Goal: Find specific page/section: Find specific page/section

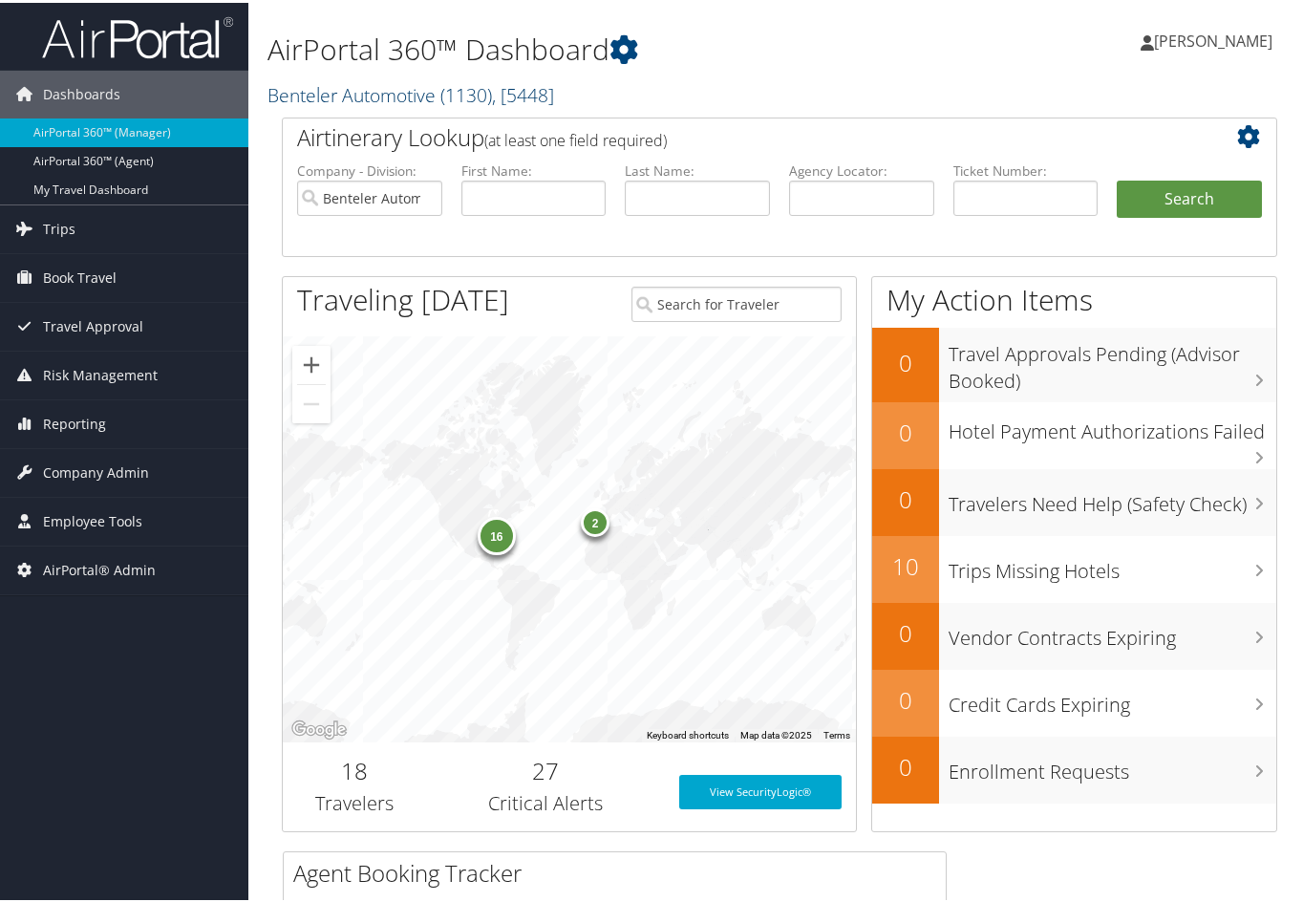
click at [302, 85] on link "Benteler Automotive ( 1130 ) , [ 5448 ]" at bounding box center [411, 92] width 287 height 26
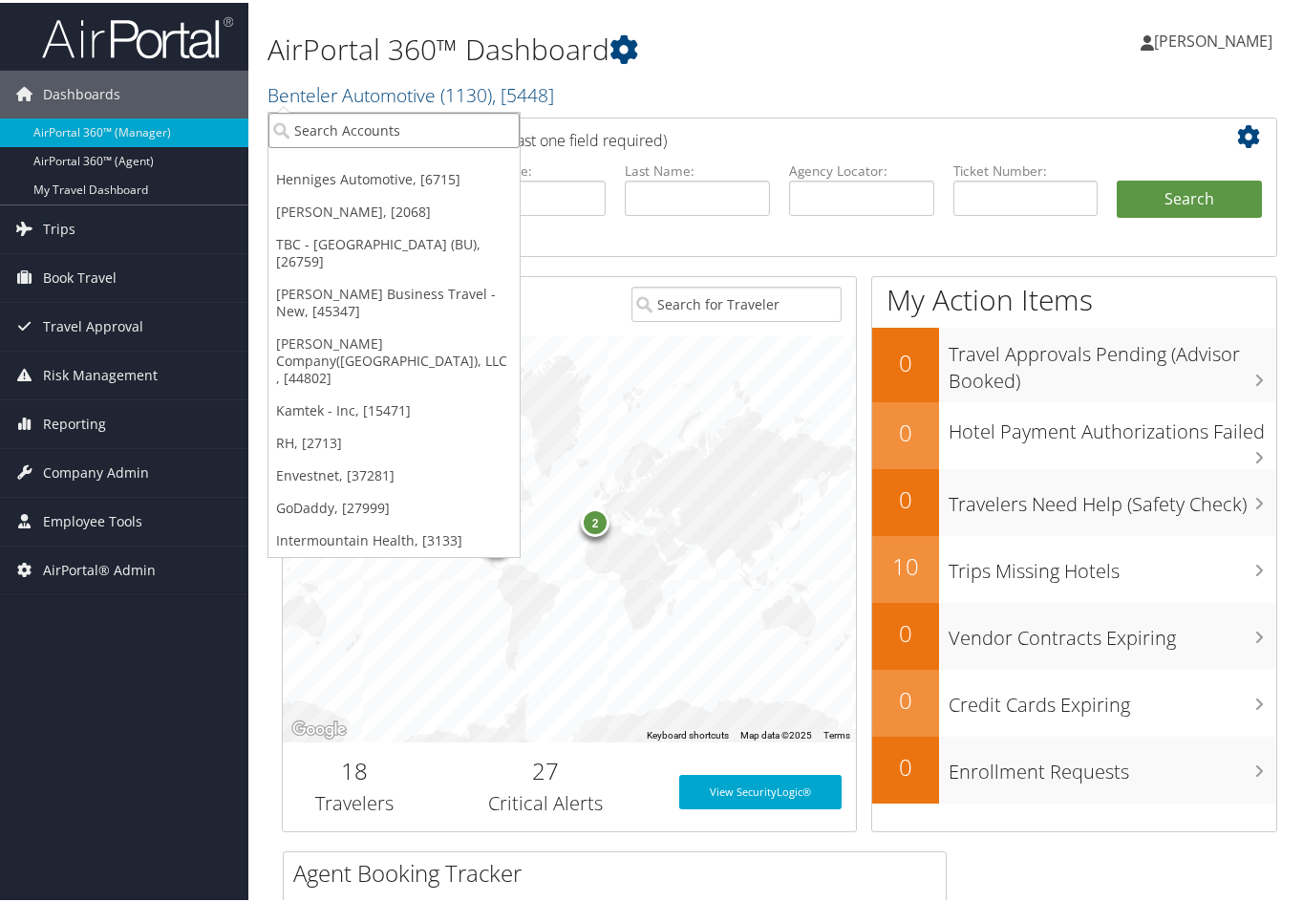
click at [291, 124] on input "search" at bounding box center [393, 127] width 251 height 35
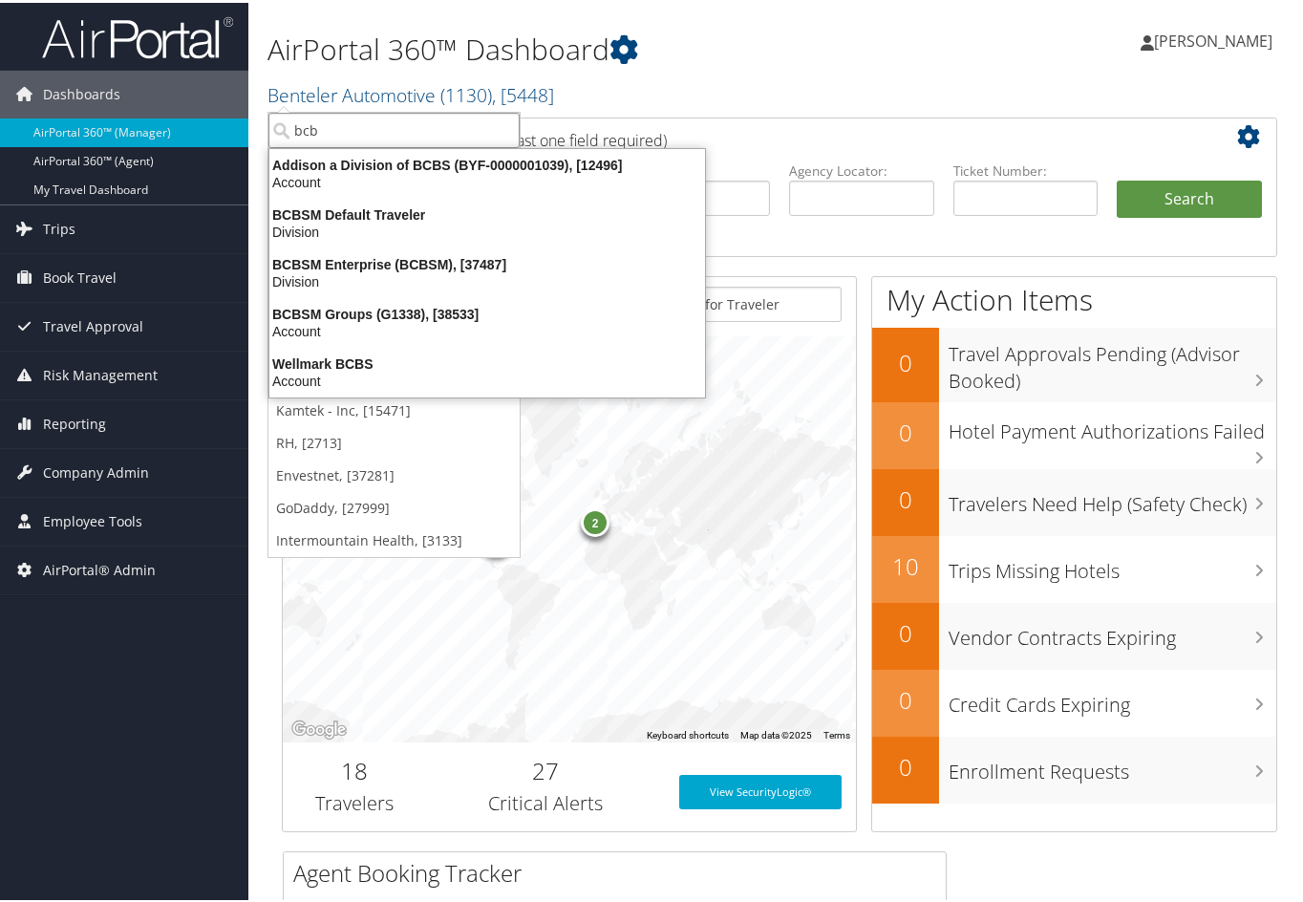
type input "bcbs"
click at [336, 121] on input "bcbs" at bounding box center [393, 127] width 251 height 35
drag, startPoint x: 336, startPoint y: 121, endPoint x: 310, endPoint y: 118, distance: 26.9
click at [310, 118] on input "search" at bounding box center [393, 127] width 251 height 35
drag, startPoint x: 310, startPoint y: 118, endPoint x: 285, endPoint y: 118, distance: 24.8
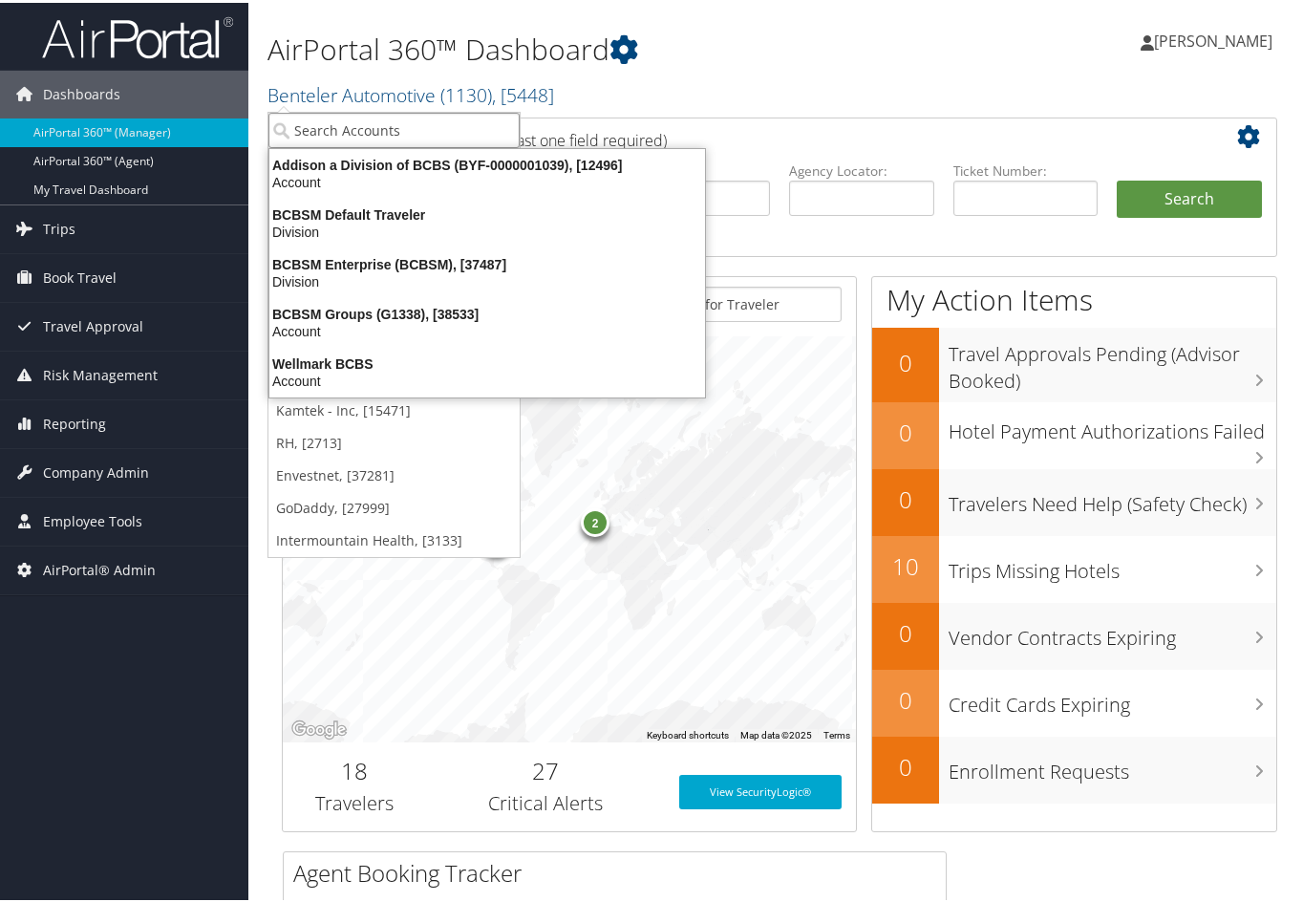
click at [308, 118] on input "search" at bounding box center [393, 127] width 251 height 35
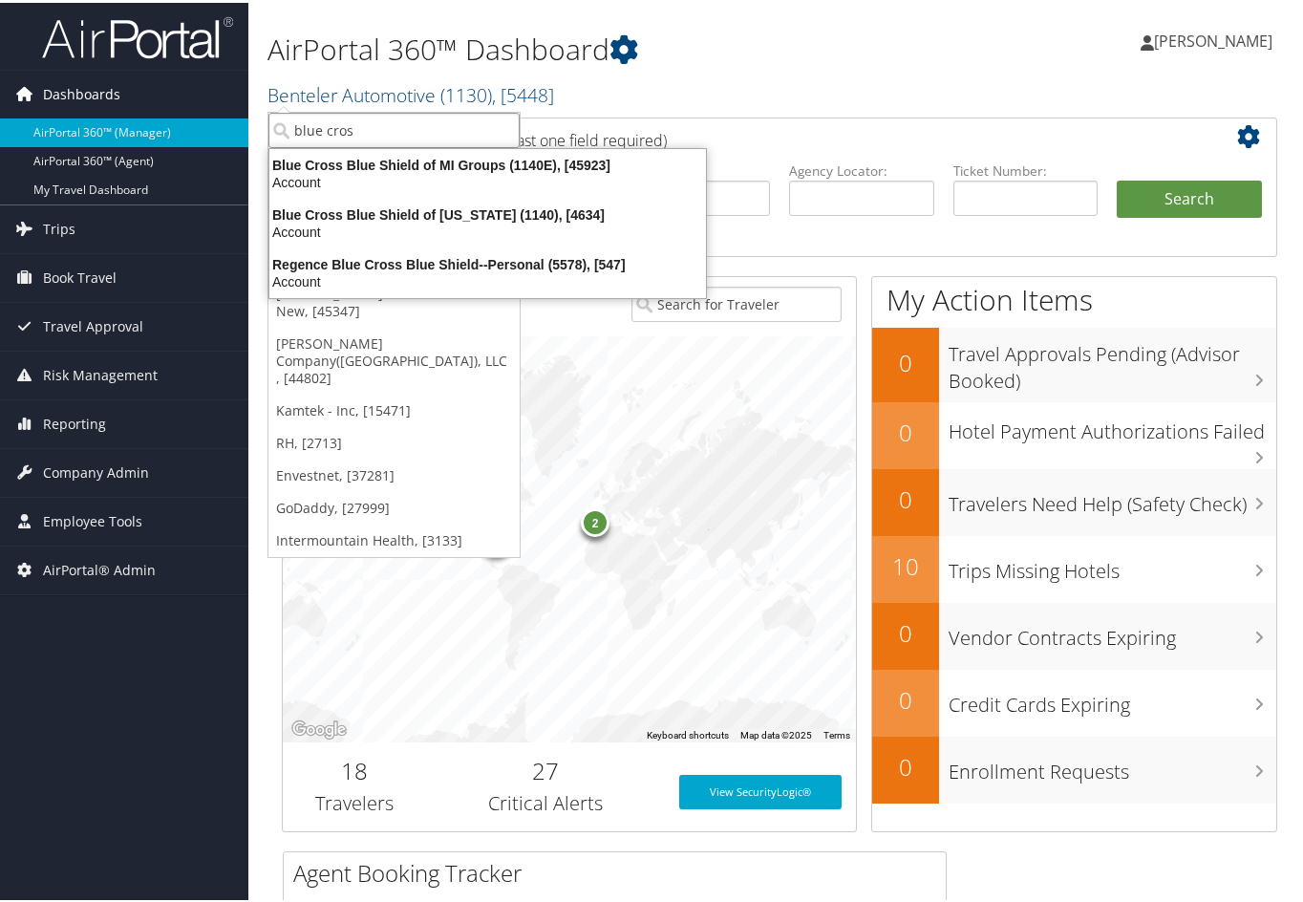
type input "blue cross"
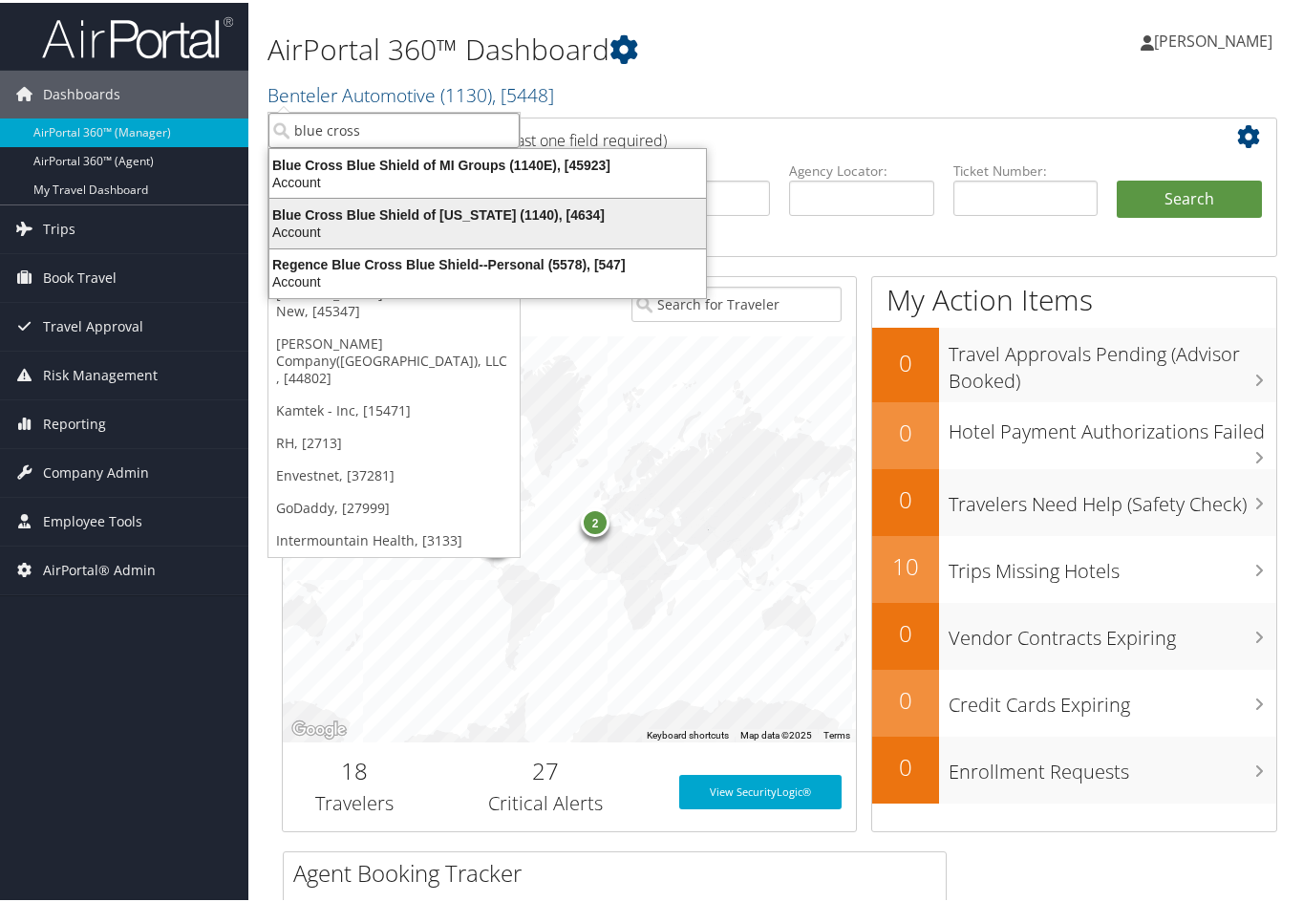
click at [328, 223] on div "Account" at bounding box center [488, 229] width 460 height 17
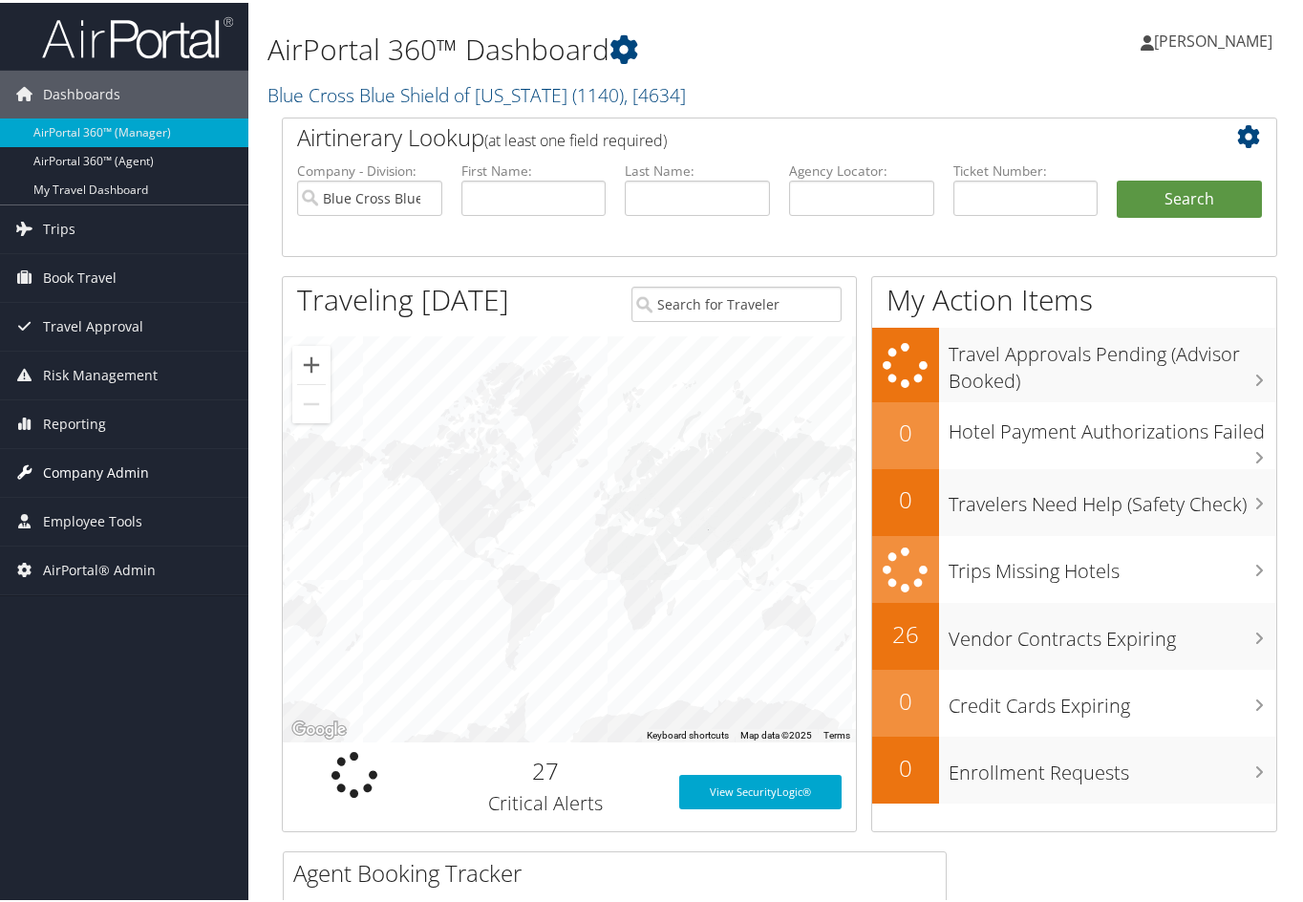
click at [123, 463] on span "Company Admin" at bounding box center [96, 470] width 106 height 48
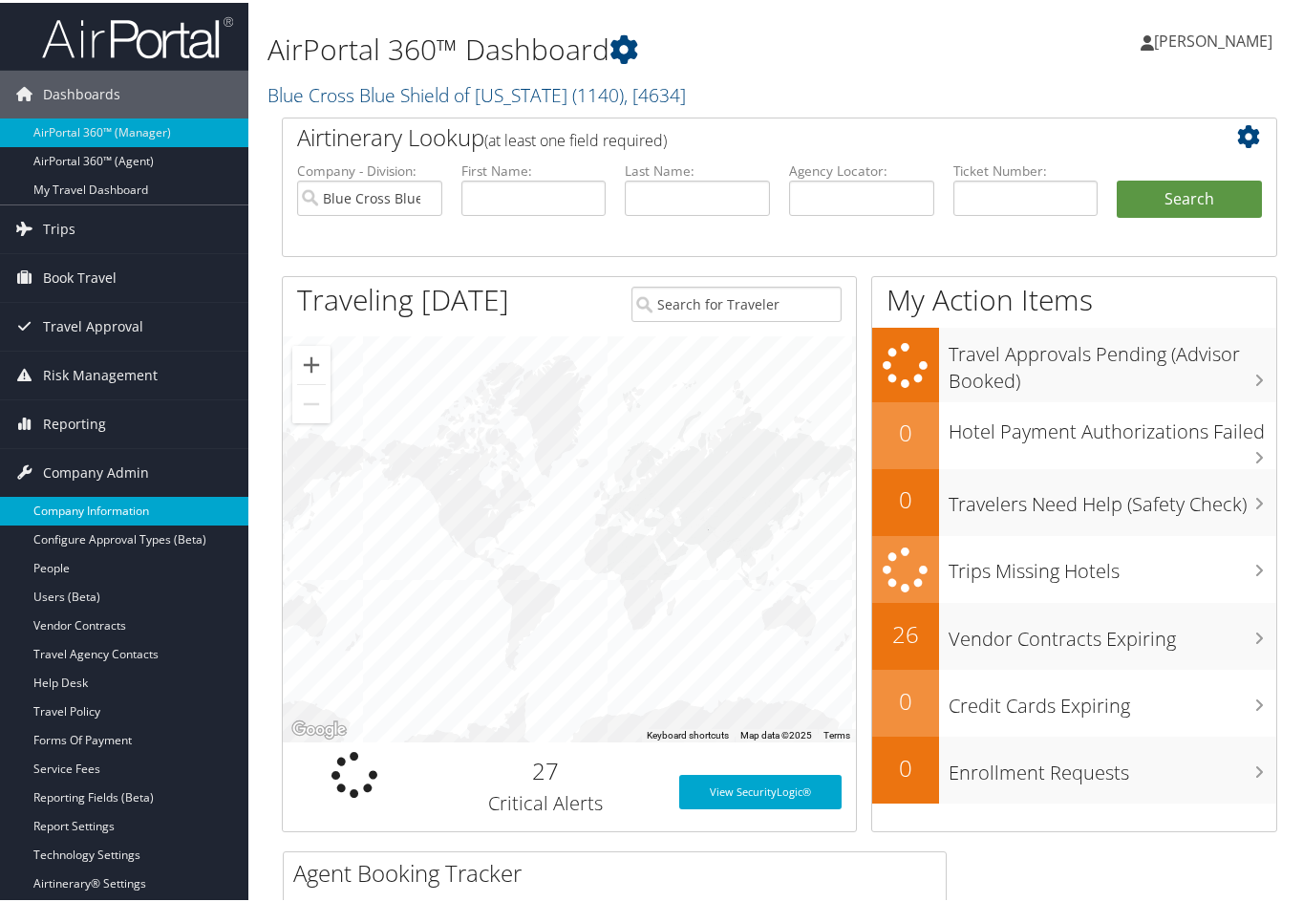
click at [110, 502] on link "Company Information" at bounding box center [124, 508] width 248 height 29
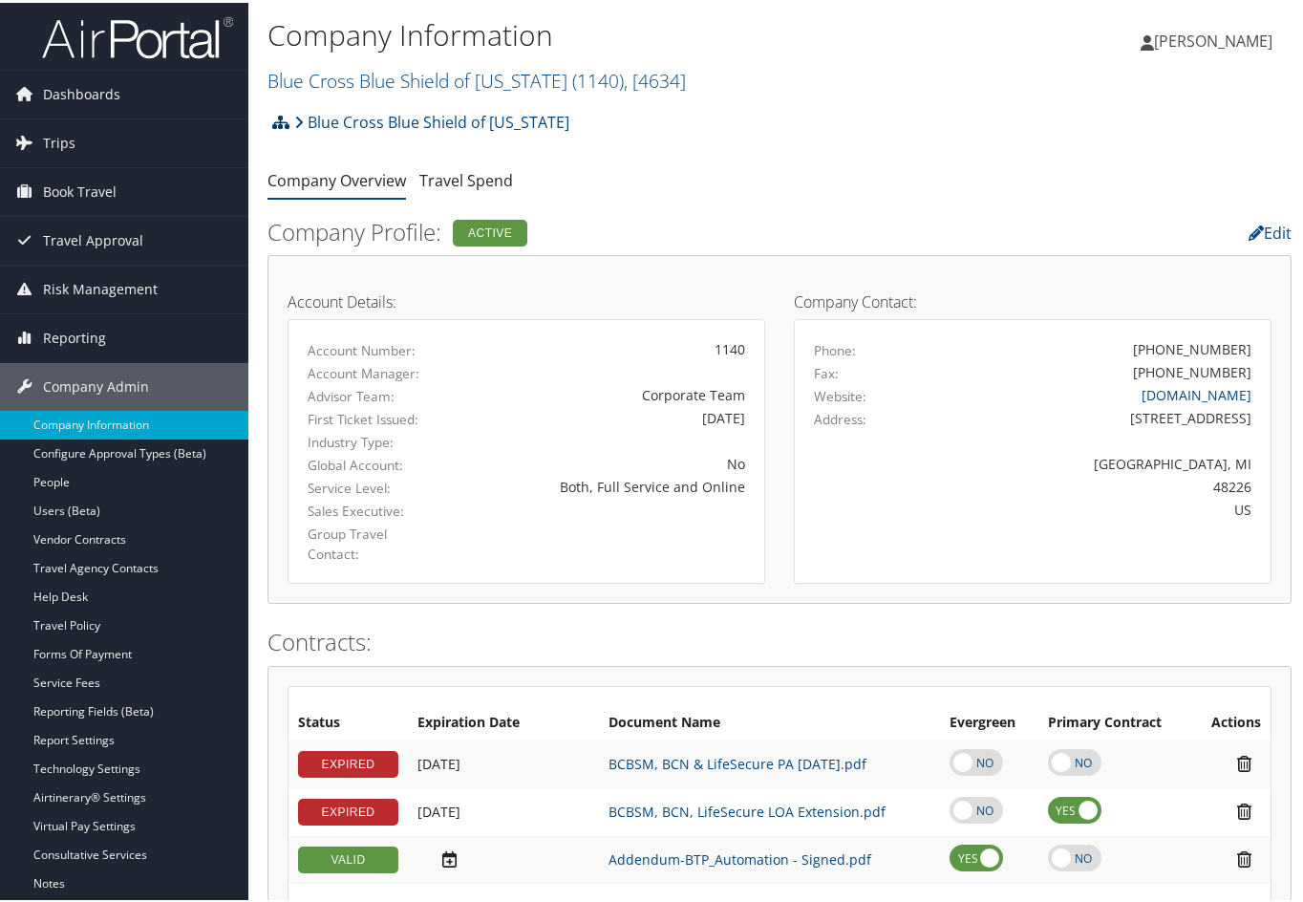
click at [278, 121] on icon at bounding box center [280, 119] width 17 height 15
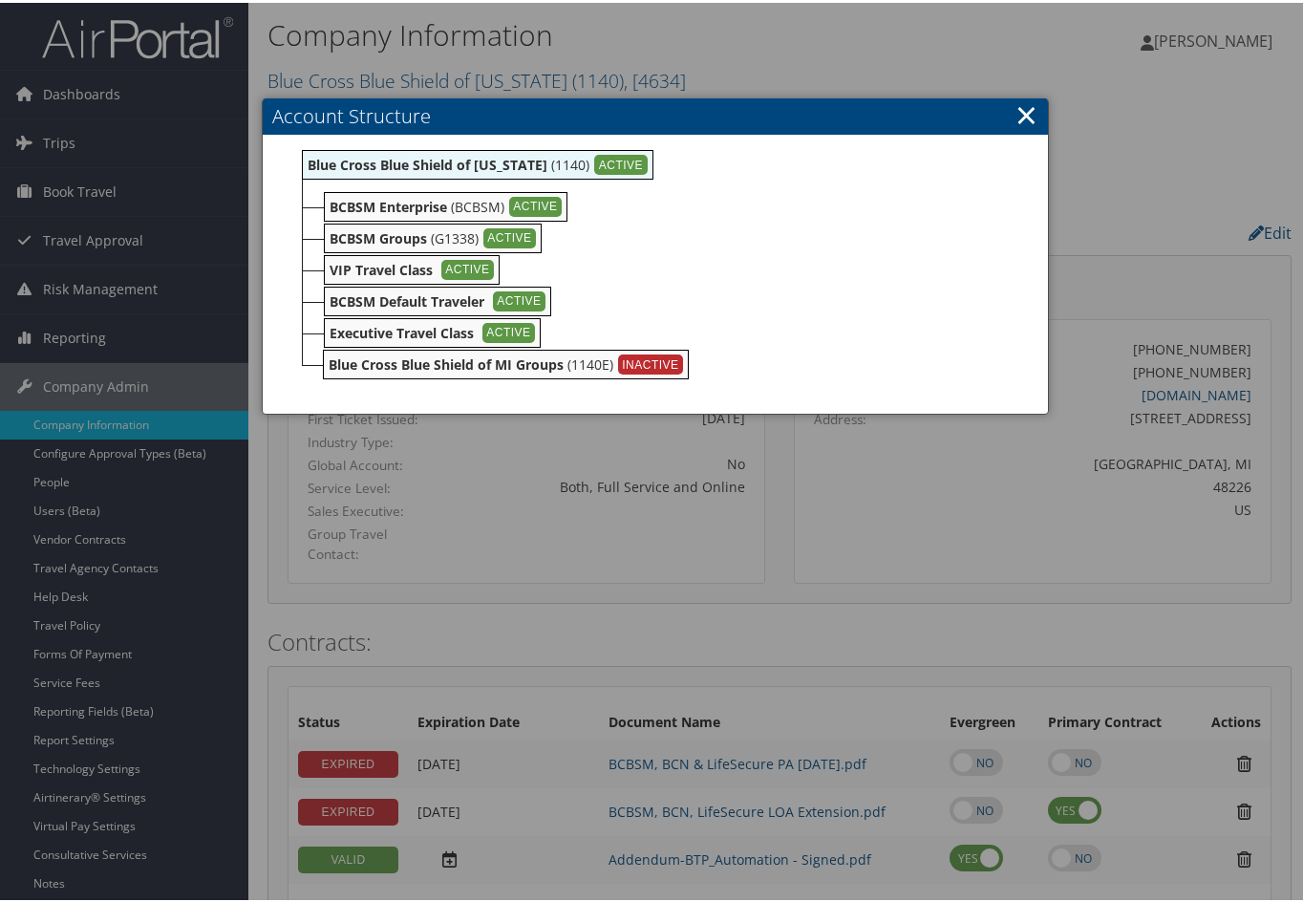
click at [1016, 114] on link "×" at bounding box center [1027, 112] width 22 height 38
